Goal: Task Accomplishment & Management: Use online tool/utility

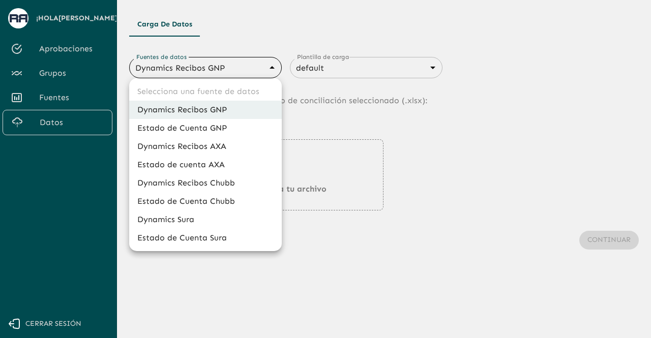
click at [241, 67] on div at bounding box center [325, 169] width 651 height 338
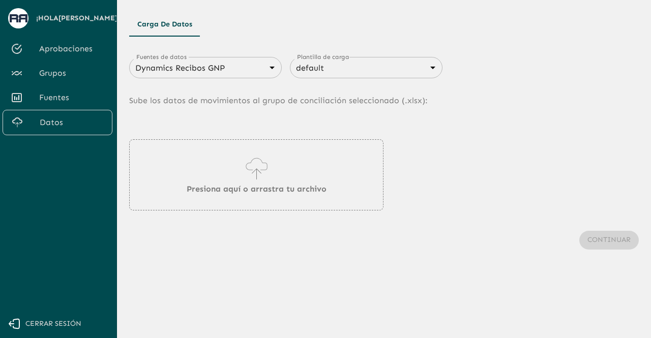
click at [241, 67] on body "Se están procesando los movimientos. Algunas acciones permanecerán deshabilitad…" at bounding box center [325, 169] width 651 height 338
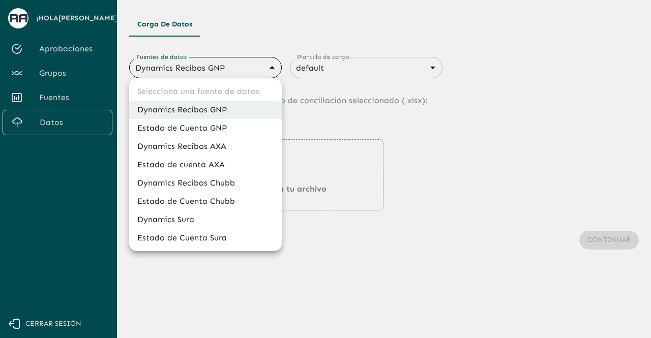
click at [231, 112] on li "Dynamics Recibos GNP" at bounding box center [205, 110] width 153 height 18
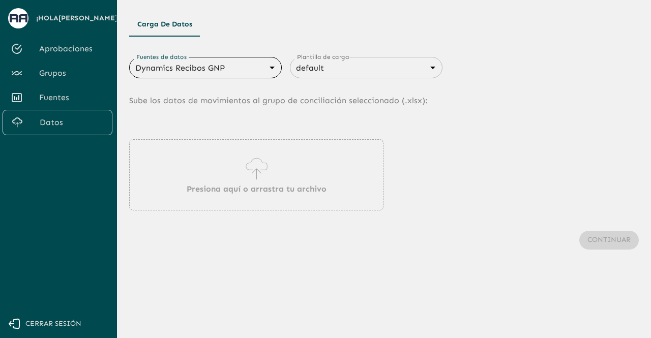
click at [230, 167] on div "Presiona aquí o arrastra tu archivo" at bounding box center [256, 174] width 254 height 71
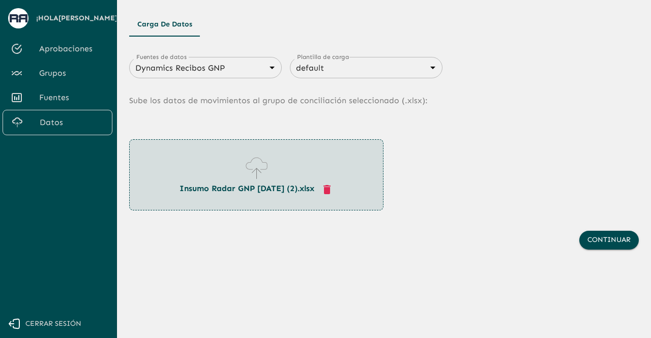
click at [618, 225] on div "Continuar" at bounding box center [384, 241] width 510 height 60
click at [616, 239] on button "Continuar" at bounding box center [610, 240] width 60 height 19
